Goal: Task Accomplishment & Management: Manage account settings

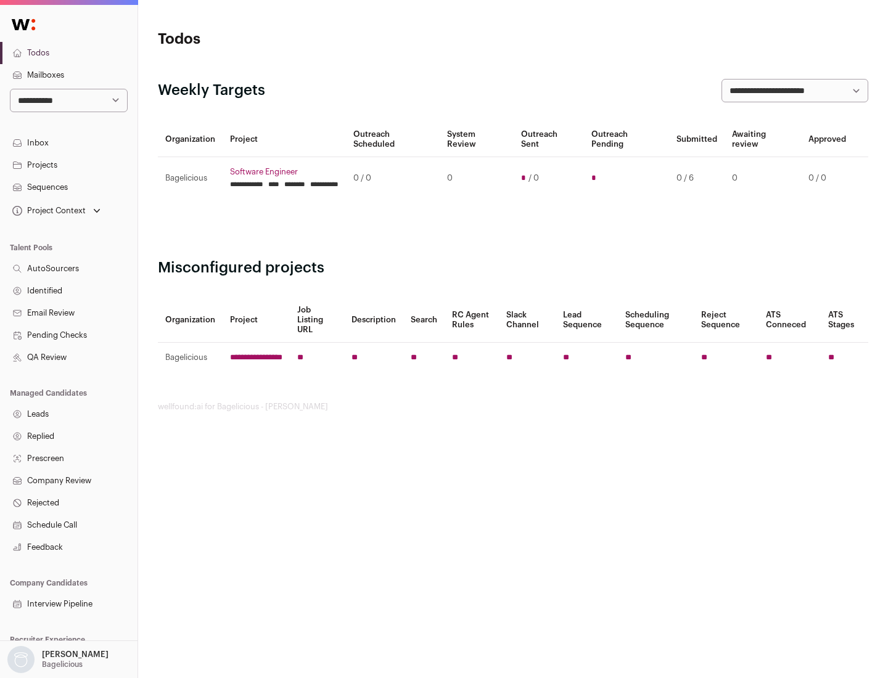
click at [68, 165] on link "Projects" at bounding box center [69, 165] width 138 height 22
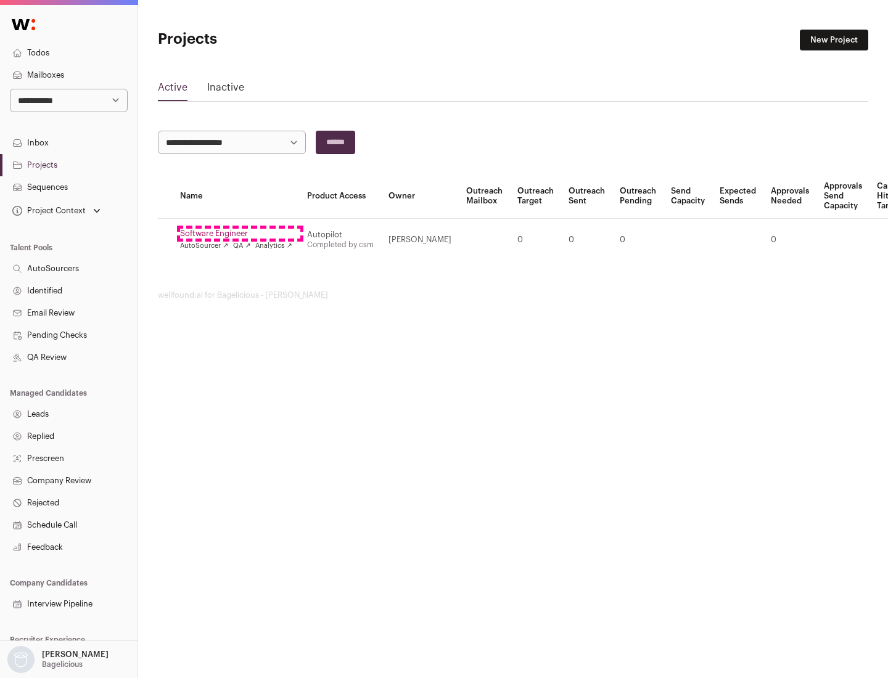
click at [240, 234] on link "Software Engineer" at bounding box center [236, 234] width 112 height 10
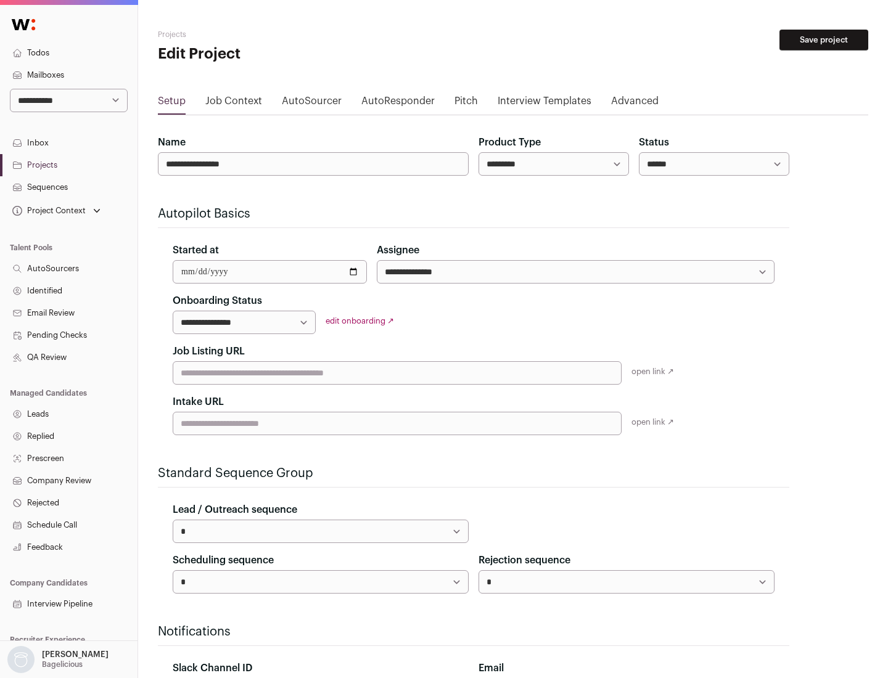
click at [824, 40] on button "Save project" at bounding box center [824, 40] width 89 height 21
